Goal: Task Accomplishment & Management: Complete application form

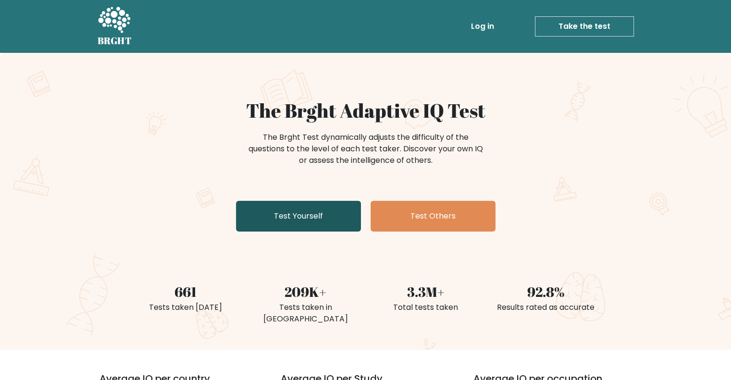
click at [290, 207] on link "Test Yourself" at bounding box center [298, 216] width 125 height 31
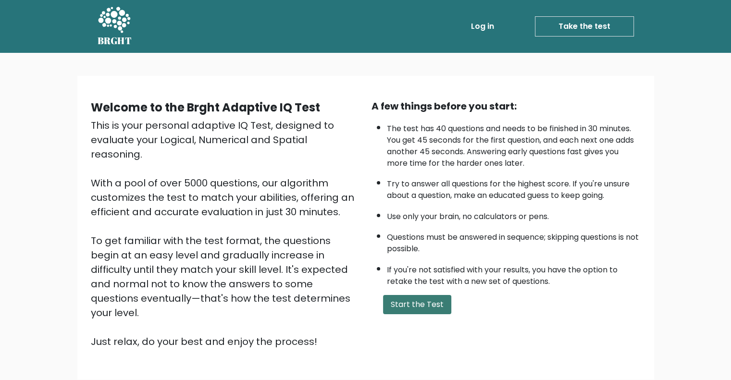
click at [411, 303] on button "Start the Test" at bounding box center [417, 304] width 68 height 19
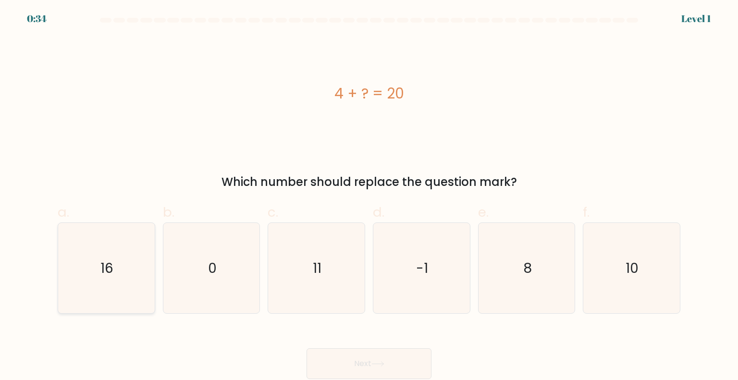
click at [129, 270] on icon "16" at bounding box center [106, 268] width 90 height 90
click at [369, 197] on input "a. 16" at bounding box center [369, 193] width 0 height 6
radio input "true"
click at [363, 359] on button "Next" at bounding box center [369, 363] width 125 height 31
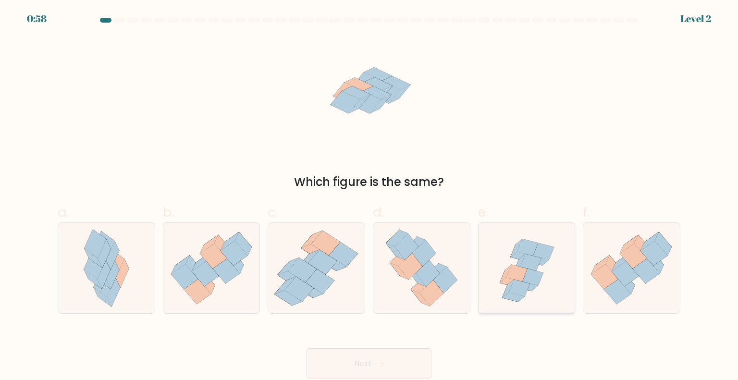
click at [499, 262] on icon at bounding box center [527, 268] width 94 height 90
click at [370, 197] on input "e." at bounding box center [369, 193] width 0 height 6
radio input "true"
click at [369, 357] on button "Next" at bounding box center [369, 363] width 125 height 31
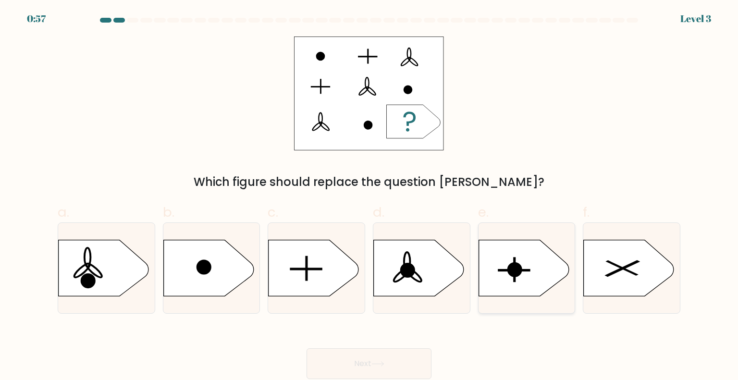
click at [510, 280] on icon at bounding box center [524, 268] width 90 height 56
click at [370, 197] on input "e." at bounding box center [369, 193] width 0 height 6
radio input "true"
click at [370, 369] on button "Next" at bounding box center [369, 363] width 125 height 31
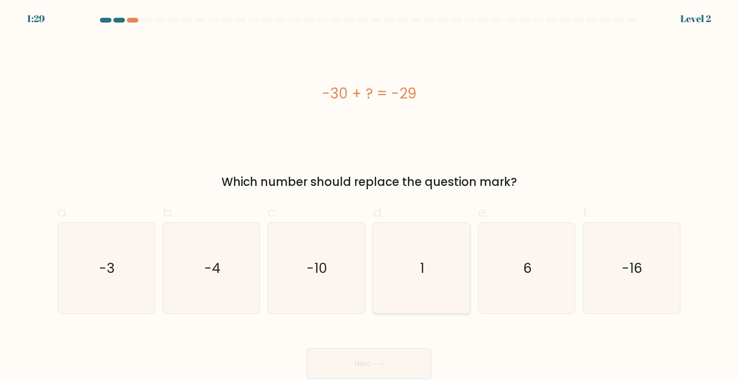
click at [414, 264] on icon "1" at bounding box center [421, 268] width 90 height 90
click at [370, 197] on input "d. 1" at bounding box center [369, 193] width 0 height 6
radio input "true"
click at [378, 363] on icon at bounding box center [377, 363] width 13 height 5
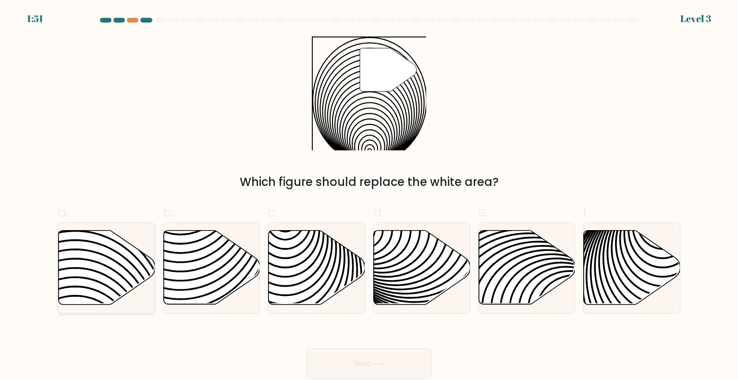
click at [122, 269] on icon at bounding box center [107, 268] width 97 height 74
click at [369, 197] on input "a." at bounding box center [369, 193] width 0 height 6
radio input "true"
click at [398, 363] on button "Next" at bounding box center [369, 363] width 125 height 31
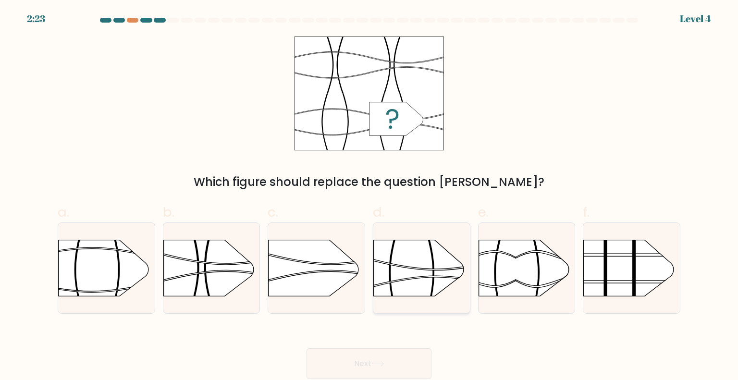
click at [403, 253] on rect at bounding box center [373, 225] width 251 height 191
click at [370, 197] on input "d." at bounding box center [369, 193] width 0 height 6
radio input "true"
click at [358, 367] on button "Next" at bounding box center [369, 363] width 125 height 31
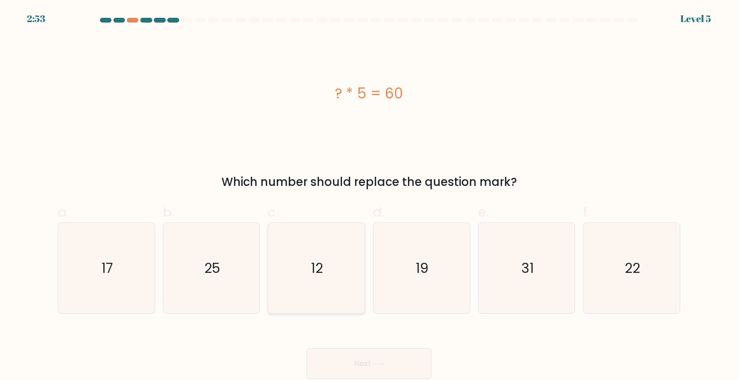
click at [297, 266] on icon "12" at bounding box center [316, 268] width 90 height 90
click at [369, 197] on input "c. 12" at bounding box center [369, 193] width 0 height 6
radio input "true"
click at [377, 360] on button "Next" at bounding box center [369, 363] width 125 height 31
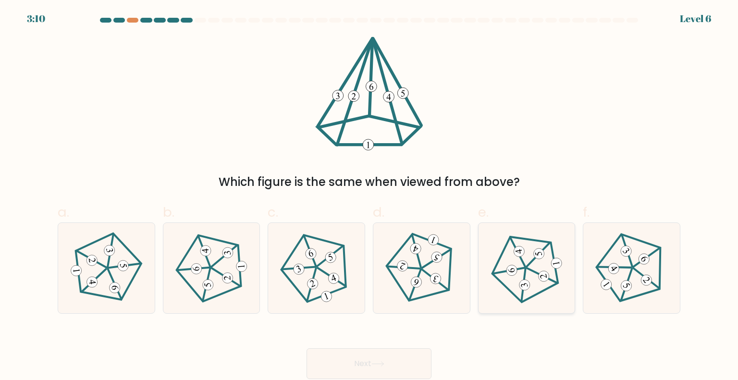
click at [535, 271] on icon at bounding box center [527, 268] width 73 height 73
click at [370, 197] on input "e." at bounding box center [369, 193] width 0 height 6
radio input "true"
click at [367, 364] on button "Next" at bounding box center [369, 363] width 125 height 31
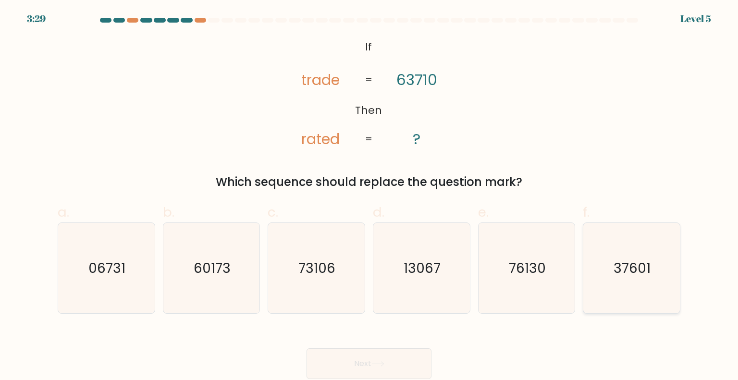
click at [621, 263] on text "37601" at bounding box center [632, 267] width 37 height 19
click at [370, 197] on input "f. 37601" at bounding box center [369, 193] width 0 height 6
radio input "true"
click at [365, 359] on button "Next" at bounding box center [369, 363] width 125 height 31
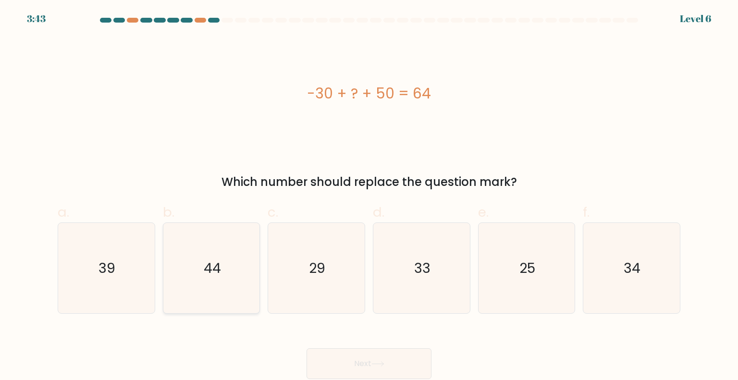
click at [217, 269] on text "44" at bounding box center [212, 267] width 17 height 19
click at [369, 197] on input "b. 44" at bounding box center [369, 193] width 0 height 6
radio input "true"
click at [352, 365] on button "Next" at bounding box center [369, 363] width 125 height 31
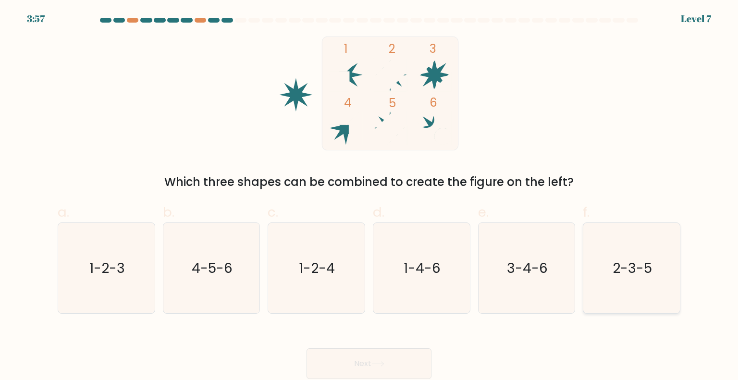
click at [619, 262] on text "2-3-5" at bounding box center [632, 267] width 39 height 19
click at [370, 197] on input "f. 2-3-5" at bounding box center [369, 193] width 0 height 6
radio input "true"
click at [420, 365] on button "Next" at bounding box center [369, 363] width 125 height 31
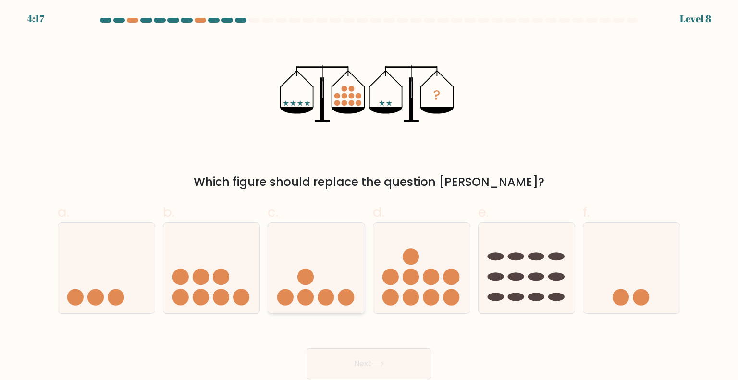
click at [306, 281] on circle at bounding box center [305, 277] width 16 height 16
click at [369, 197] on input "c." at bounding box center [369, 193] width 0 height 6
radio input "true"
click at [365, 358] on button "Next" at bounding box center [369, 363] width 125 height 31
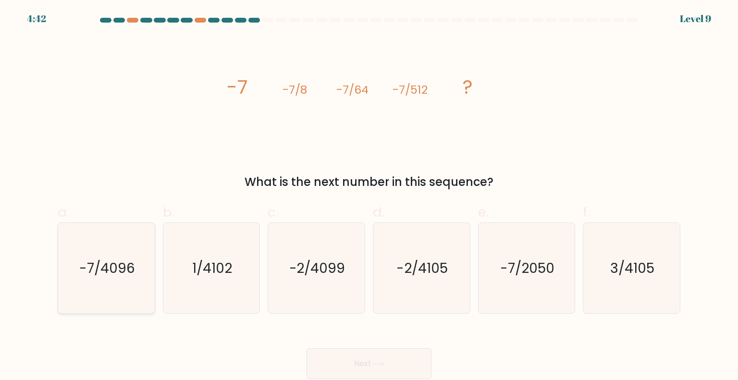
click at [123, 277] on text "-7/4096" at bounding box center [107, 267] width 56 height 19
click at [369, 197] on input "a. -7/4096" at bounding box center [369, 193] width 0 height 6
radio input "true"
click at [353, 358] on button "Next" at bounding box center [369, 363] width 125 height 31
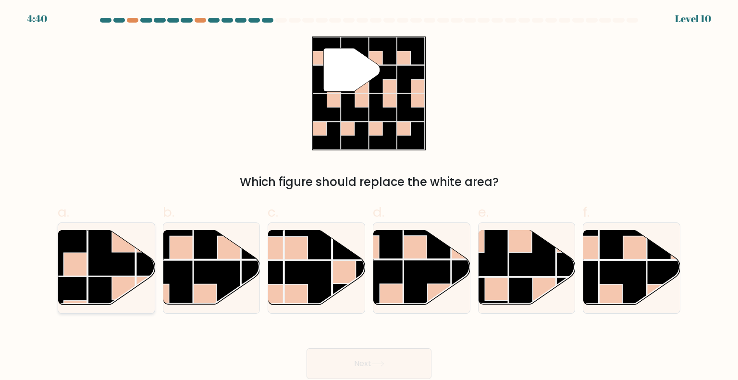
click at [120, 265] on rect at bounding box center [111, 252] width 47 height 47
click at [369, 197] on input "a." at bounding box center [369, 193] width 0 height 6
radio input "true"
click at [372, 363] on button "Next" at bounding box center [369, 363] width 125 height 31
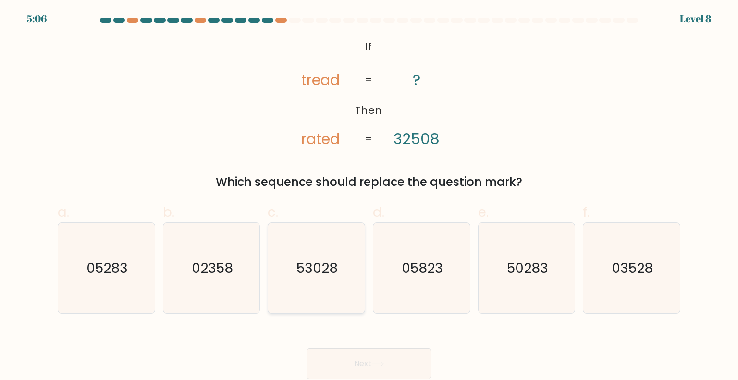
click at [323, 254] on icon "53028" at bounding box center [316, 268] width 90 height 90
click at [369, 197] on input "c. 53028" at bounding box center [369, 193] width 0 height 6
radio input "true"
click at [371, 368] on button "Next" at bounding box center [369, 363] width 125 height 31
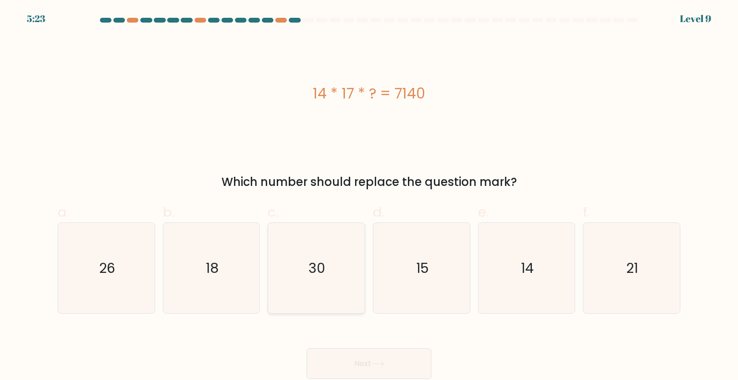
click at [324, 263] on text "30" at bounding box center [317, 267] width 17 height 19
click at [369, 197] on input "c. 30" at bounding box center [369, 193] width 0 height 6
radio input "true"
click at [364, 354] on button "Next" at bounding box center [369, 363] width 125 height 31
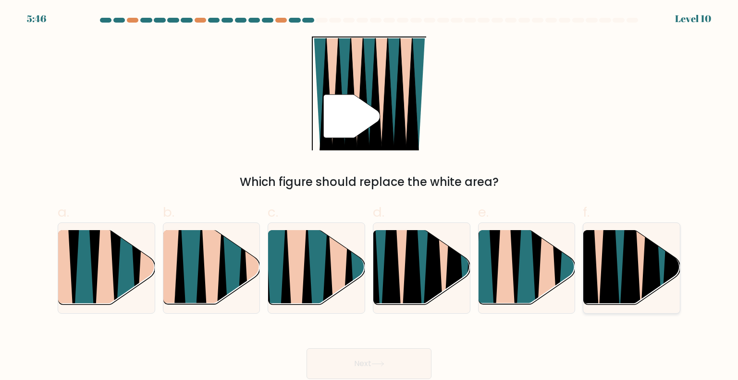
click at [626, 268] on icon at bounding box center [630, 231] width 22 height 193
click at [370, 197] on input "f." at bounding box center [369, 193] width 0 height 6
radio input "true"
click at [352, 367] on button "Next" at bounding box center [369, 363] width 125 height 31
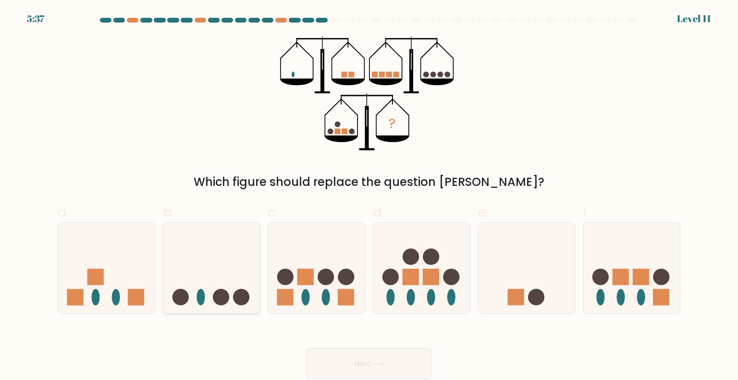
click at [214, 280] on icon at bounding box center [211, 268] width 97 height 80
click at [369, 197] on input "b." at bounding box center [369, 193] width 0 height 6
radio input "true"
click at [405, 359] on button "Next" at bounding box center [369, 363] width 125 height 31
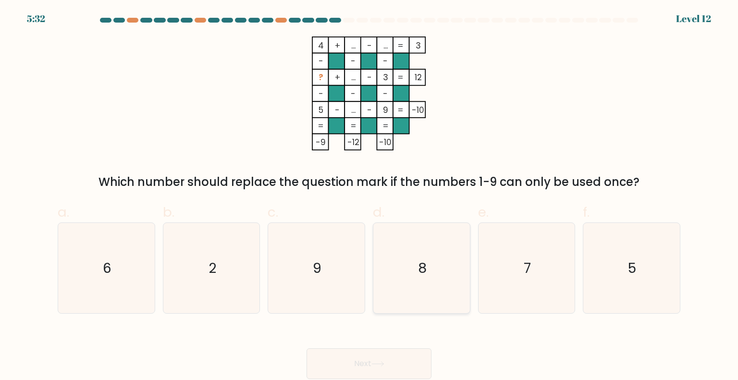
click at [421, 277] on text "8" at bounding box center [422, 267] width 9 height 19
click at [370, 197] on input "d. 8" at bounding box center [369, 193] width 0 height 6
radio input "true"
click at [372, 361] on button "Next" at bounding box center [369, 363] width 125 height 31
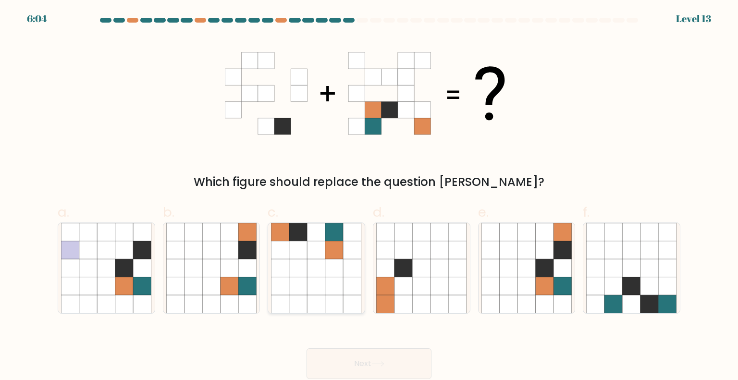
click at [272, 242] on icon at bounding box center [281, 250] width 18 height 18
click at [369, 197] on input "c." at bounding box center [369, 193] width 0 height 6
radio input "true"
click at [404, 360] on button "Next" at bounding box center [369, 363] width 125 height 31
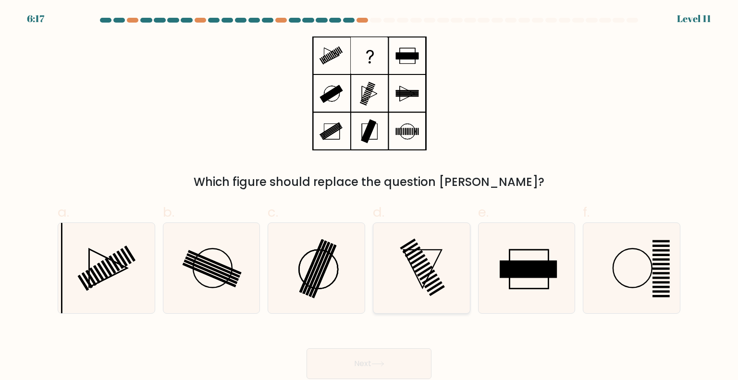
click at [426, 259] on rect at bounding box center [420, 263] width 16 height 11
click at [370, 197] on input "d." at bounding box center [369, 193] width 0 height 6
radio input "true"
click at [382, 359] on button "Next" at bounding box center [369, 363] width 125 height 31
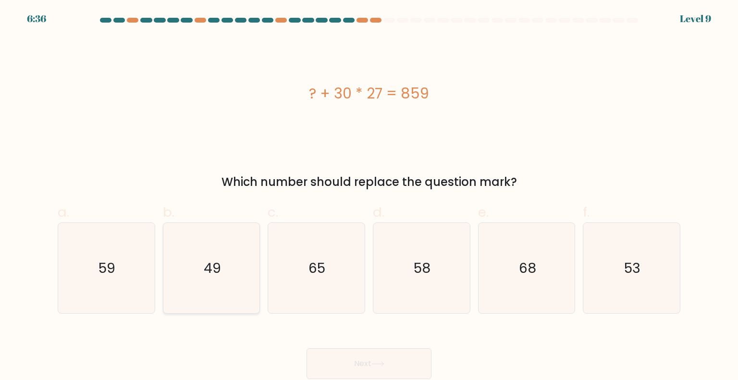
click at [240, 284] on icon "49" at bounding box center [211, 268] width 90 height 90
click at [369, 197] on input "b. 49" at bounding box center [369, 193] width 0 height 6
radio input "true"
click at [362, 361] on button "Next" at bounding box center [369, 363] width 125 height 31
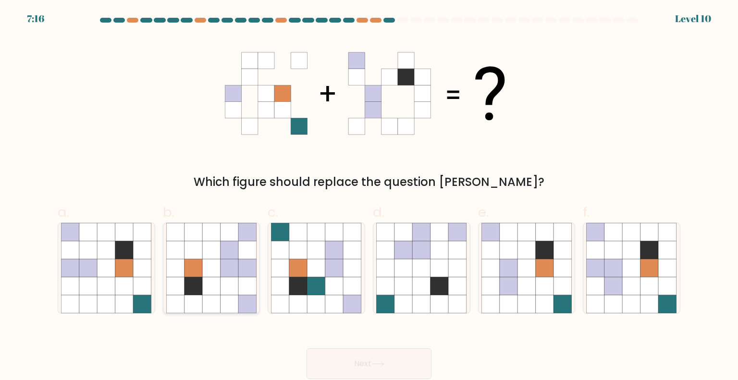
click at [185, 256] on icon at bounding box center [194, 250] width 18 height 18
click at [369, 197] on input "b." at bounding box center [369, 193] width 0 height 6
radio input "true"
click at [380, 366] on icon at bounding box center [377, 363] width 13 height 5
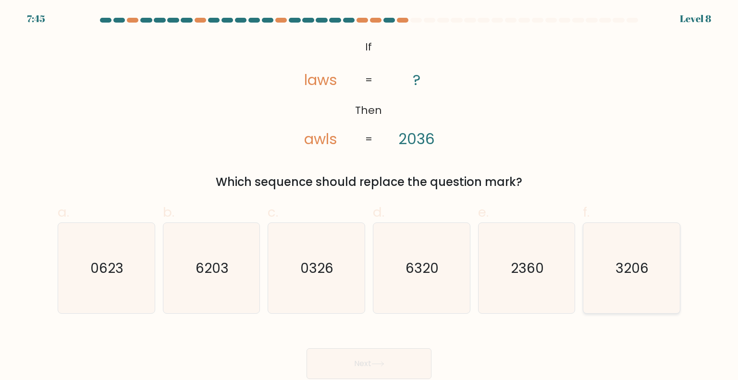
click at [610, 280] on icon "3206" at bounding box center [631, 268] width 90 height 90
click at [370, 197] on input "f. 3206" at bounding box center [369, 193] width 0 height 6
radio input "true"
click at [390, 364] on button "Next" at bounding box center [369, 363] width 125 height 31
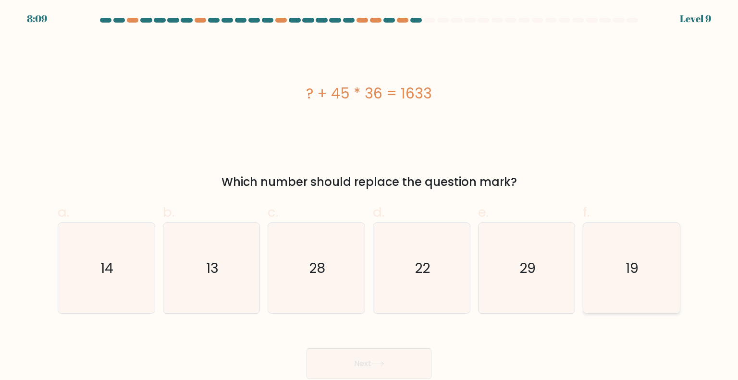
click at [637, 272] on text "19" at bounding box center [632, 267] width 13 height 19
click at [370, 197] on input "f. 19" at bounding box center [369, 193] width 0 height 6
radio input "true"
click at [370, 359] on button "Next" at bounding box center [369, 363] width 125 height 31
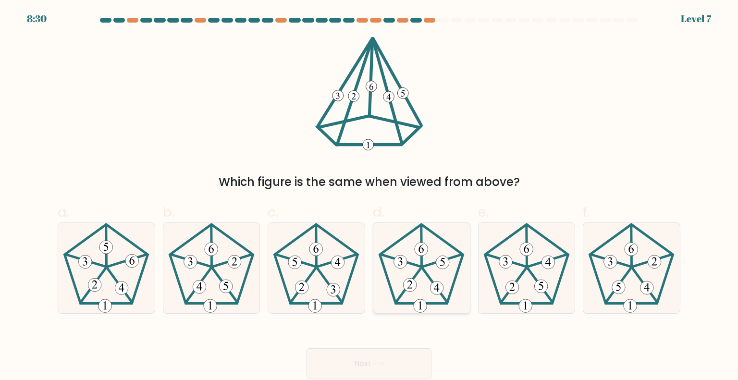
click at [413, 286] on 633 at bounding box center [410, 284] width 13 height 13
click at [370, 197] on input "d." at bounding box center [369, 193] width 0 height 6
radio input "true"
click at [359, 368] on button "Next" at bounding box center [369, 363] width 125 height 31
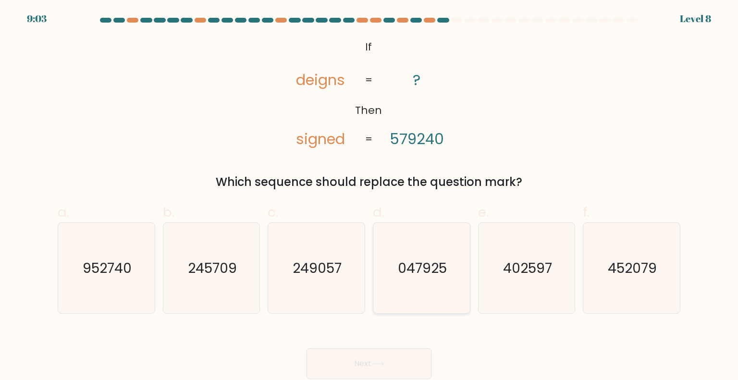
click at [442, 274] on text "047925" at bounding box center [422, 267] width 49 height 19
click at [370, 197] on input "d. 047925" at bounding box center [369, 193] width 0 height 6
radio input "true"
click at [370, 358] on button "Next" at bounding box center [369, 363] width 125 height 31
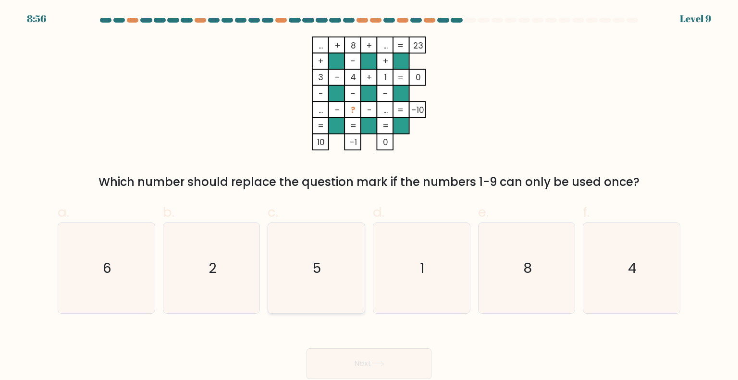
click at [312, 255] on icon "5" at bounding box center [316, 268] width 90 height 90
click at [369, 197] on input "c. 5" at bounding box center [369, 193] width 0 height 6
radio input "true"
click at [364, 357] on button "Next" at bounding box center [369, 363] width 125 height 31
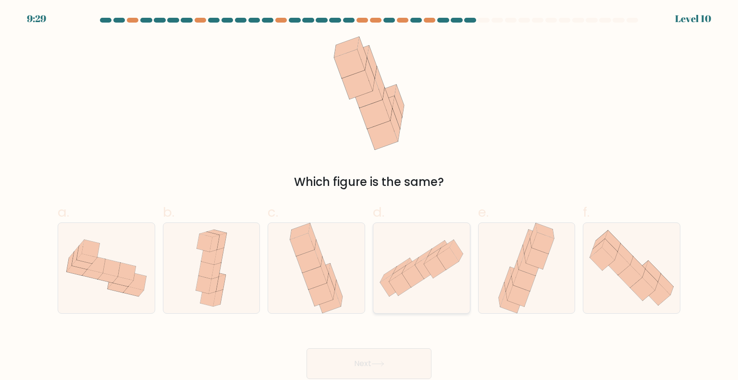
click at [421, 271] on icon at bounding box center [426, 268] width 22 height 22
click at [370, 197] on input "d." at bounding box center [369, 193] width 0 height 6
radio input "true"
click at [379, 355] on button "Next" at bounding box center [369, 363] width 125 height 31
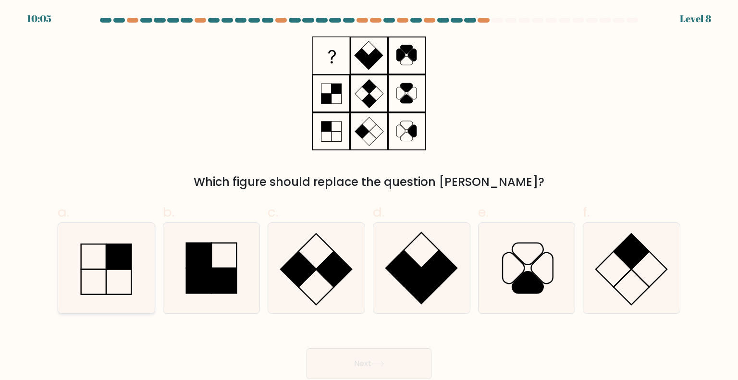
click at [100, 262] on icon at bounding box center [106, 268] width 90 height 90
click at [369, 197] on input "a." at bounding box center [369, 193] width 0 height 6
radio input "true"
click at [363, 367] on button "Next" at bounding box center [369, 363] width 125 height 31
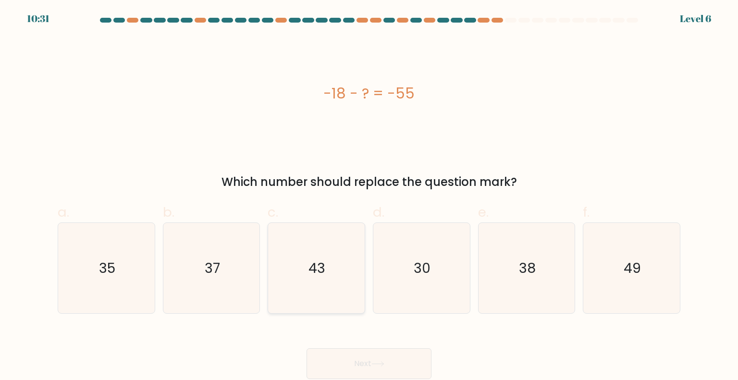
click at [341, 293] on icon "43" at bounding box center [316, 268] width 90 height 90
click at [369, 197] on input "c. 43" at bounding box center [369, 193] width 0 height 6
radio input "true"
click at [355, 354] on button "Next" at bounding box center [369, 363] width 125 height 31
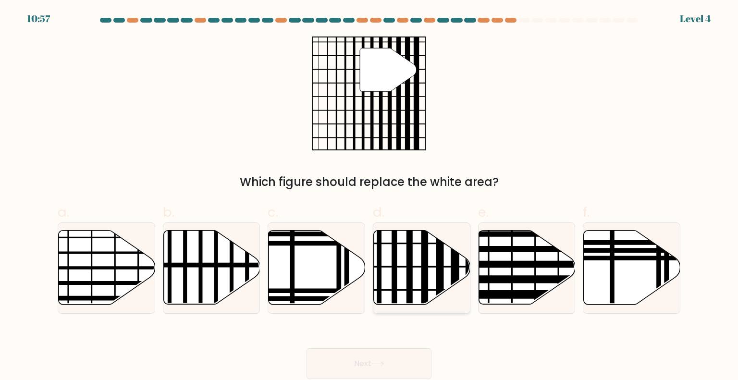
click at [440, 256] on line at bounding box center [440, 308] width 0 height 195
click at [370, 197] on input "d." at bounding box center [369, 193] width 0 height 6
radio input "true"
click at [379, 368] on button "Next" at bounding box center [369, 363] width 125 height 31
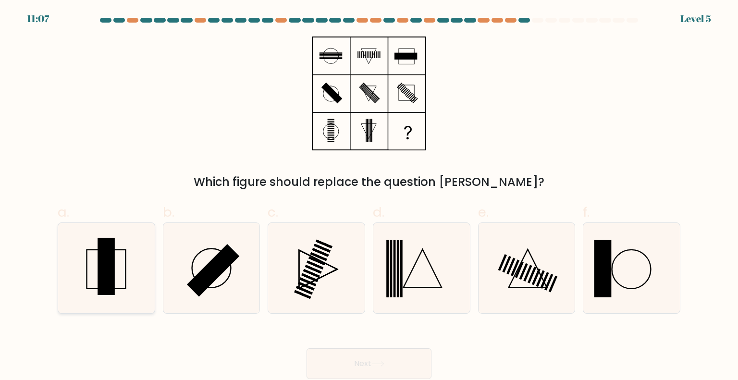
click at [132, 263] on icon at bounding box center [106, 268] width 90 height 90
click at [369, 197] on input "a." at bounding box center [369, 193] width 0 height 6
radio input "true"
click at [138, 269] on icon at bounding box center [106, 267] width 89 height 89
click at [369, 197] on input "a." at bounding box center [369, 193] width 0 height 6
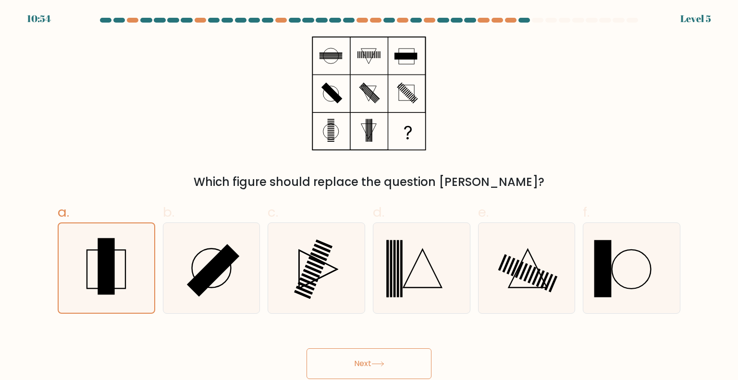
click at [398, 360] on button "Next" at bounding box center [369, 363] width 125 height 31
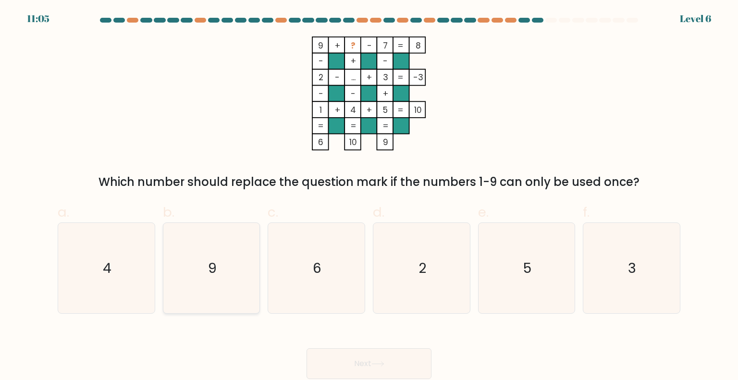
click at [230, 269] on icon "9" at bounding box center [211, 268] width 90 height 90
click at [369, 197] on input "b. 9" at bounding box center [369, 193] width 0 height 6
radio input "true"
click at [307, 272] on icon "6" at bounding box center [316, 268] width 90 height 90
click at [369, 197] on input "c. 6" at bounding box center [369, 193] width 0 height 6
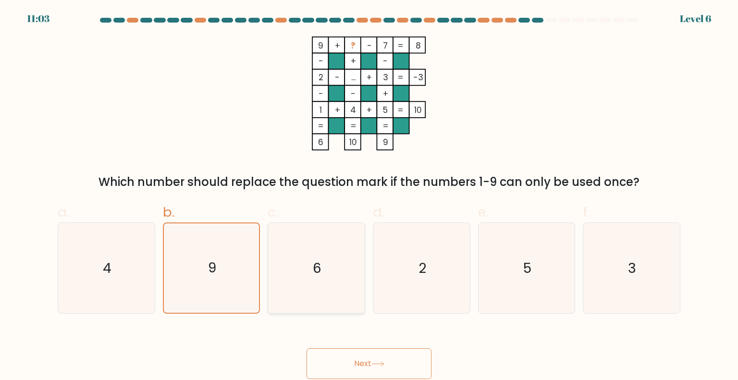
radio input "true"
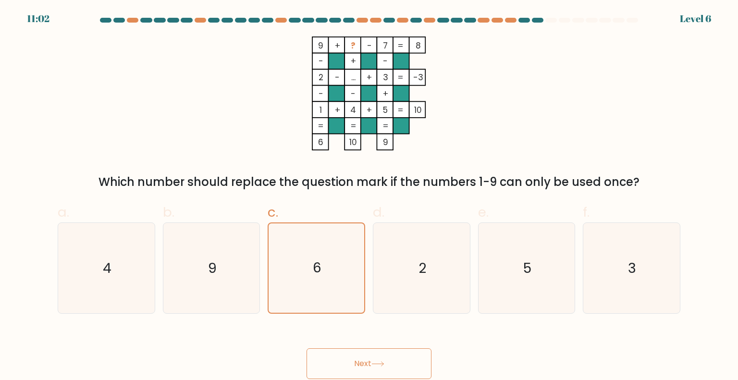
click at [369, 368] on button "Next" at bounding box center [369, 363] width 125 height 31
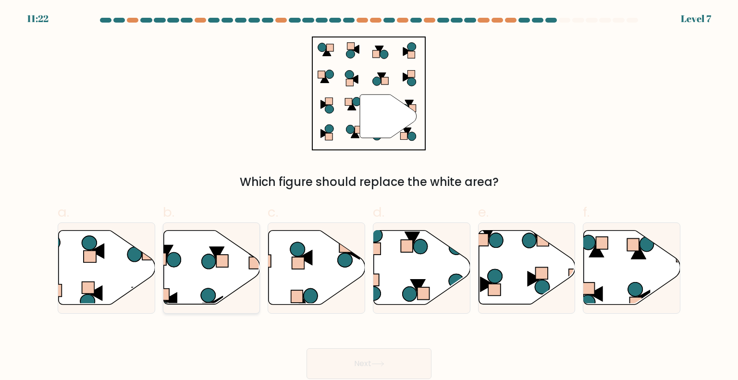
click at [229, 277] on icon at bounding box center [211, 268] width 97 height 74
click at [369, 197] on input "b." at bounding box center [369, 193] width 0 height 6
radio input "true"
click at [106, 284] on icon at bounding box center [107, 268] width 97 height 74
click at [369, 197] on input "a." at bounding box center [369, 193] width 0 height 6
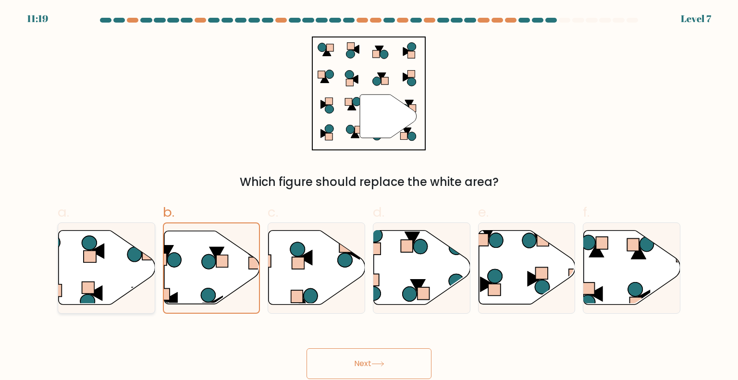
radio input "true"
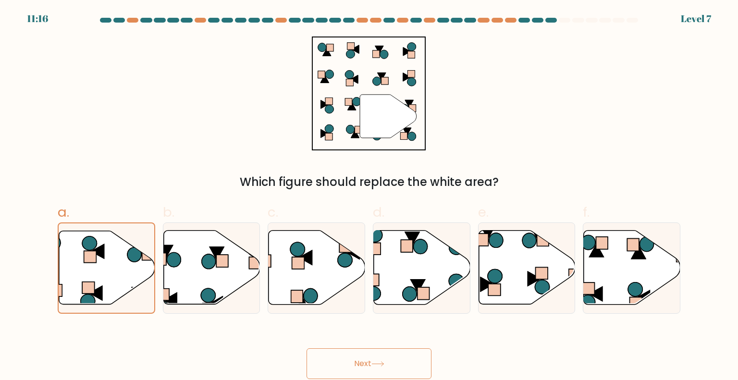
click at [348, 376] on button "Next" at bounding box center [369, 363] width 125 height 31
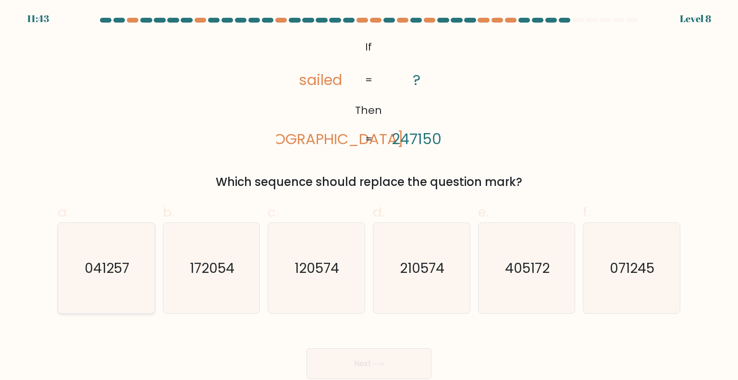
click at [112, 272] on text "041257" at bounding box center [107, 267] width 45 height 19
click at [369, 197] on input "a. 041257" at bounding box center [369, 193] width 0 height 6
radio input "true"
click at [367, 358] on button "Next" at bounding box center [369, 363] width 125 height 31
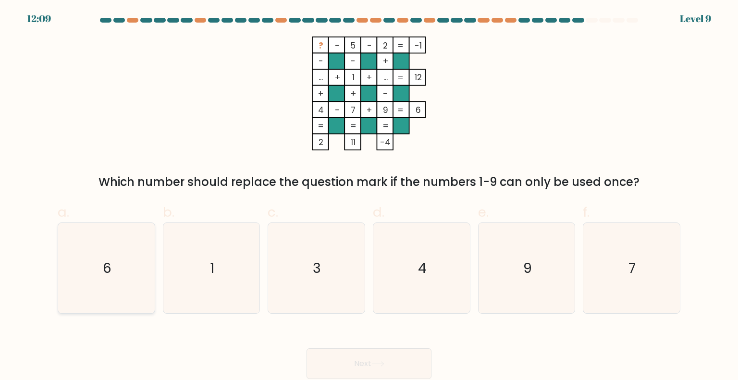
click at [132, 269] on icon "6" at bounding box center [106, 268] width 90 height 90
click at [369, 197] on input "a. 6" at bounding box center [369, 193] width 0 height 6
radio input "true"
click at [338, 355] on button "Next" at bounding box center [369, 363] width 125 height 31
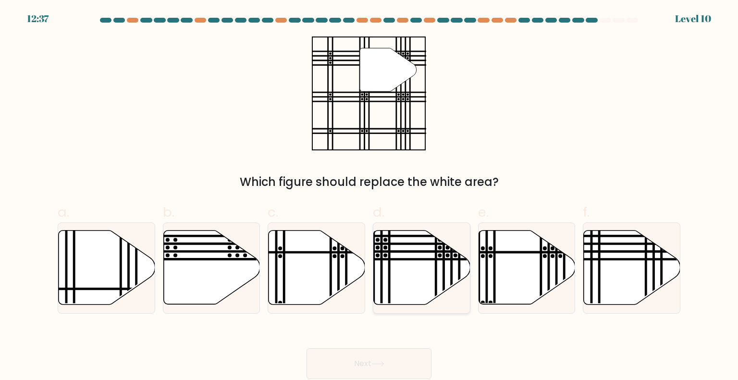
click at [382, 250] on line at bounding box center [382, 308] width 0 height 195
click at [370, 197] on input "d." at bounding box center [369, 193] width 0 height 6
radio input "true"
click at [387, 362] on button "Next" at bounding box center [369, 363] width 125 height 31
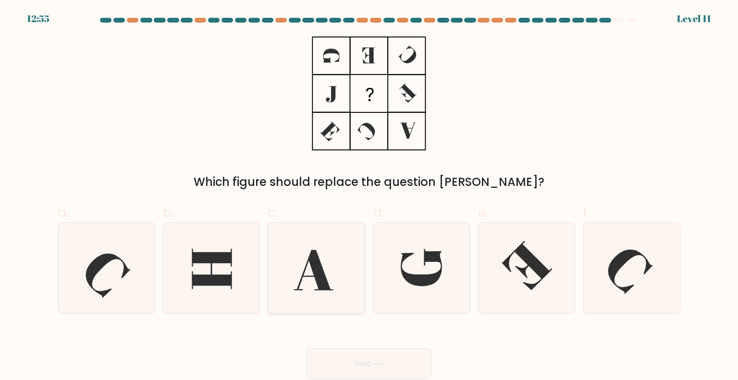
click at [319, 255] on icon at bounding box center [316, 268] width 90 height 90
click at [369, 197] on input "c." at bounding box center [369, 193] width 0 height 6
radio input "true"
click at [373, 366] on button "Next" at bounding box center [369, 363] width 125 height 31
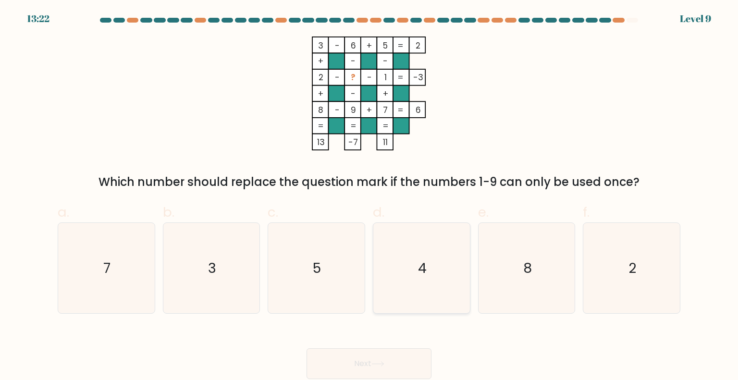
click at [446, 258] on icon "4" at bounding box center [421, 268] width 90 height 90
click at [370, 197] on input "d. 4" at bounding box center [369, 193] width 0 height 6
radio input "true"
click at [374, 369] on button "Next" at bounding box center [369, 363] width 125 height 31
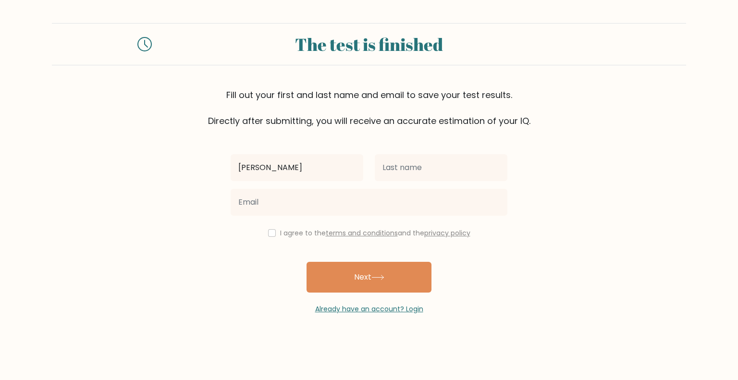
type input "[PERSON_NAME]"
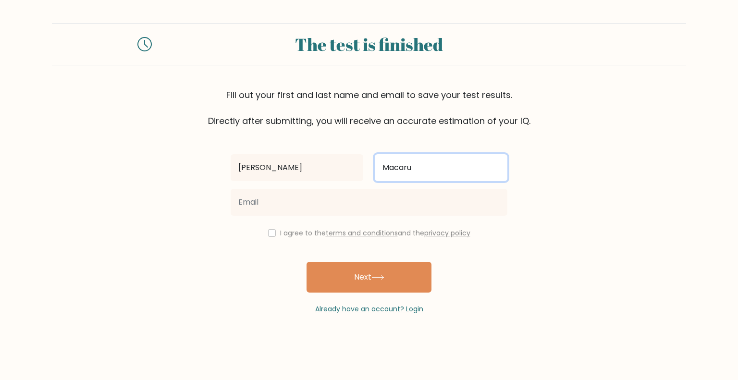
type input "Macarubbo"
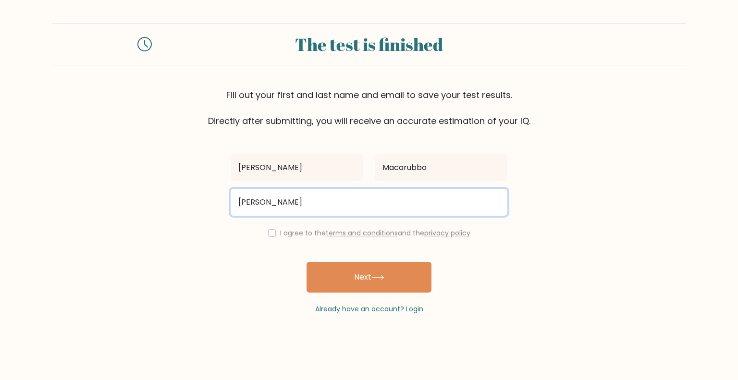
type input "[EMAIL_ADDRESS][DOMAIN_NAME]"
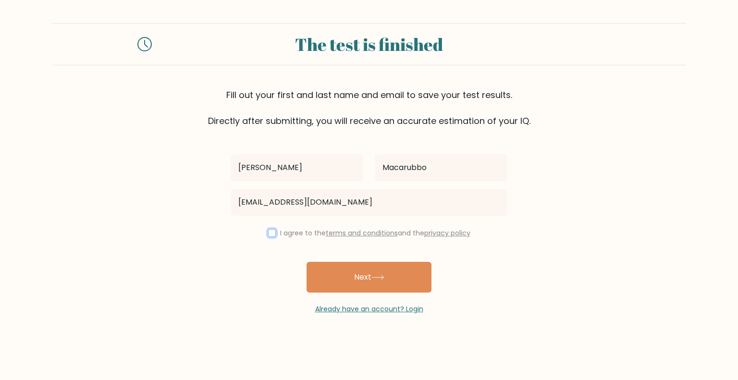
click at [272, 233] on input "checkbox" at bounding box center [272, 233] width 8 height 8
checkbox input "true"
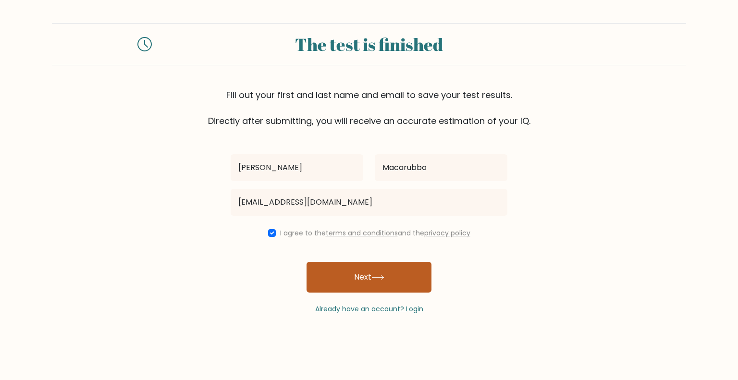
click at [374, 277] on icon at bounding box center [377, 277] width 13 height 5
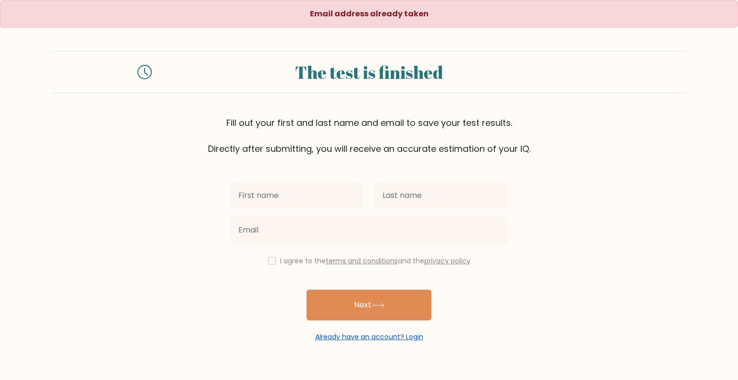
click at [346, 340] on link "Already have an account? Login" at bounding box center [369, 337] width 108 height 10
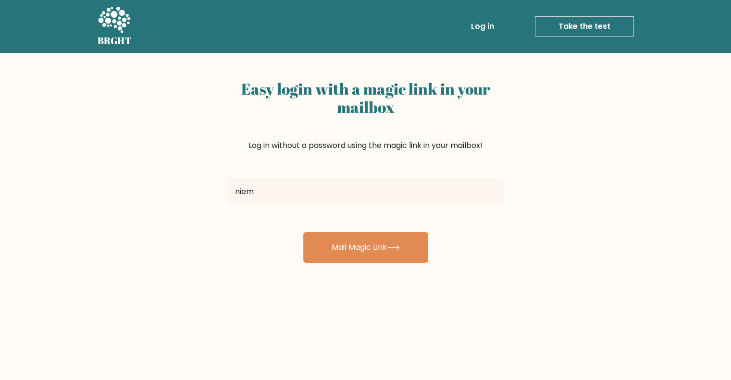
type input "[EMAIL_ADDRESS][DOMAIN_NAME]"
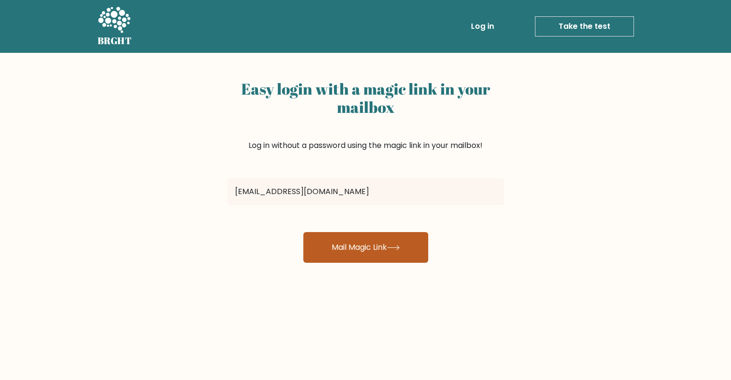
click at [361, 235] on button "Mail Magic Link" at bounding box center [365, 247] width 125 height 31
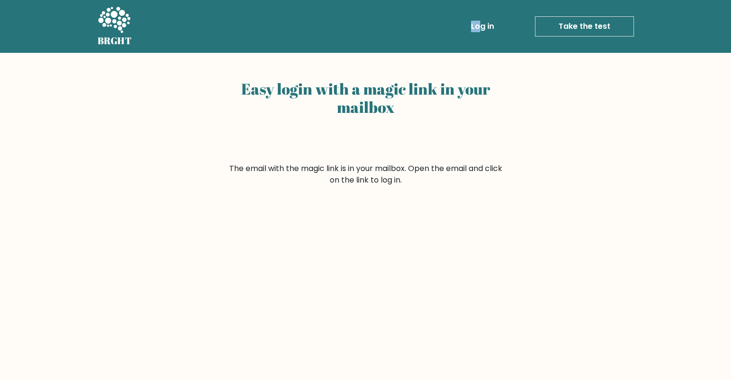
drag, startPoint x: 468, startPoint y: 19, endPoint x: 481, endPoint y: 25, distance: 13.8
click at [481, 25] on li "Log in" at bounding box center [464, 26] width 68 height 19
click at [481, 25] on link "Log in" at bounding box center [482, 26] width 31 height 19
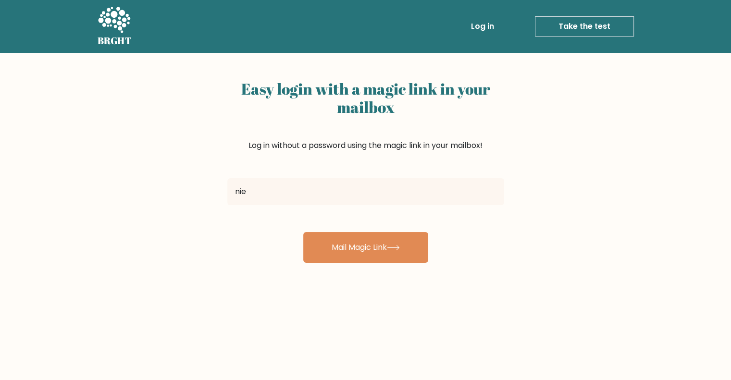
type input "[EMAIL_ADDRESS][DOMAIN_NAME]"
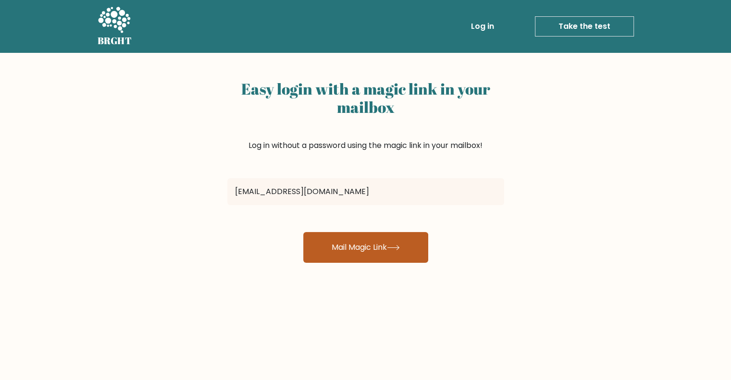
click at [361, 237] on button "Mail Magic Link" at bounding box center [365, 247] width 125 height 31
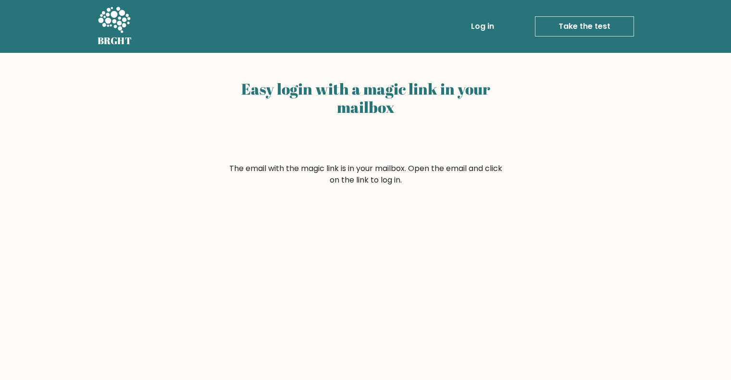
click at [482, 27] on link "Log in" at bounding box center [482, 26] width 31 height 19
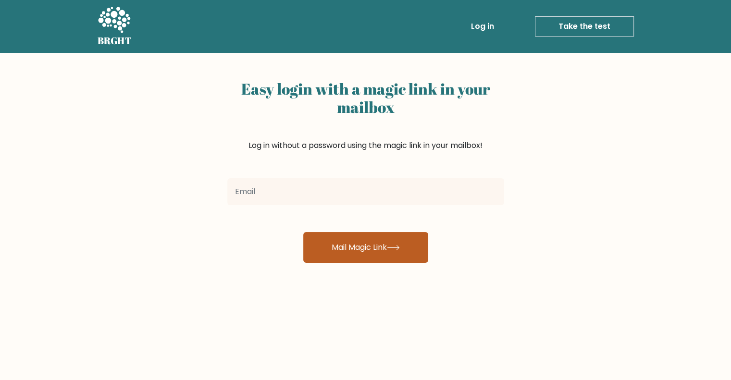
click at [351, 252] on button "Mail Magic Link" at bounding box center [365, 247] width 125 height 31
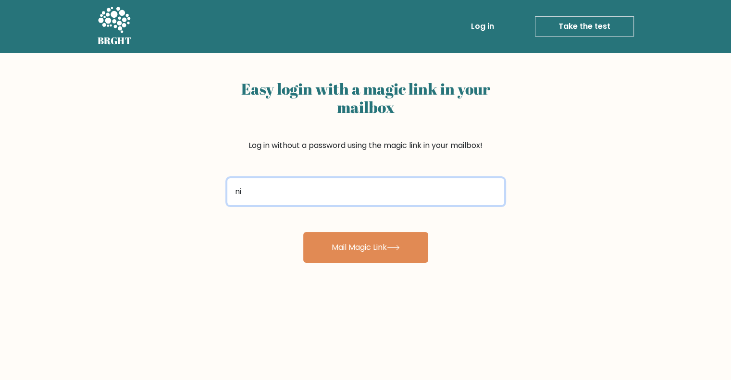
type input "[EMAIL_ADDRESS][DOMAIN_NAME]"
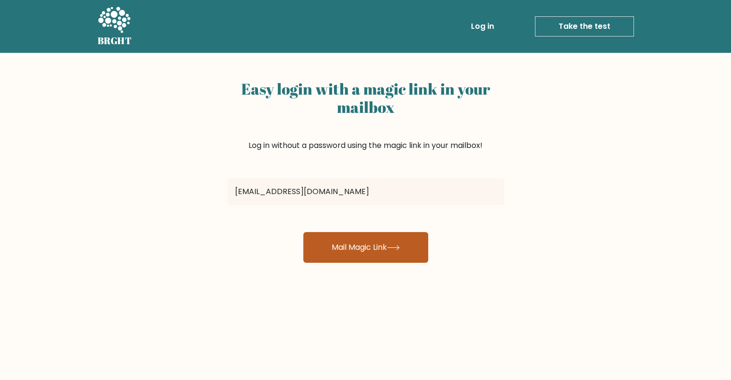
click at [348, 238] on button "Mail Magic Link" at bounding box center [365, 247] width 125 height 31
